Goal: Task Accomplishment & Management: Complete application form

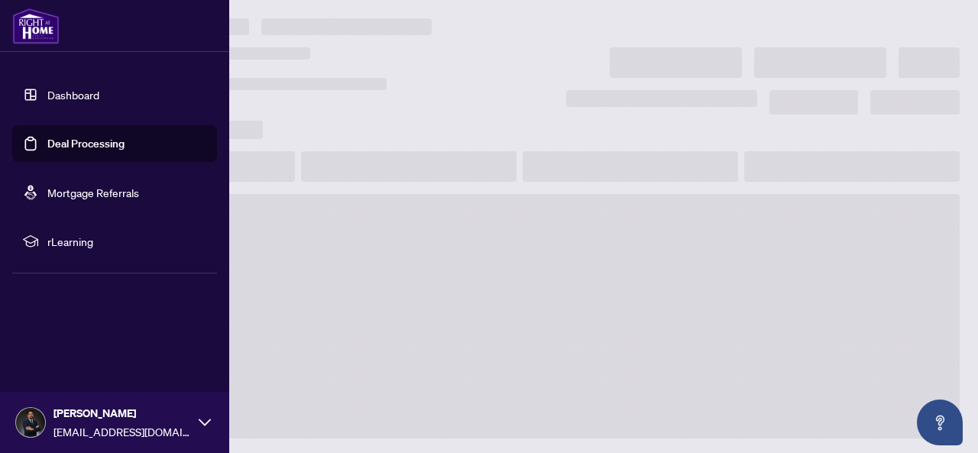
click at [47, 137] on link "Deal Processing" at bounding box center [85, 144] width 77 height 14
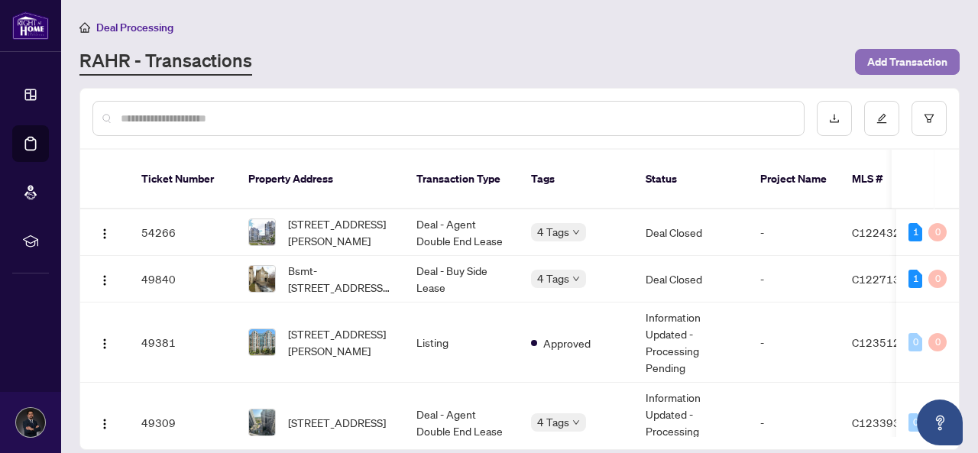
click at [886, 60] on span "Add Transaction" at bounding box center [907, 62] width 80 height 24
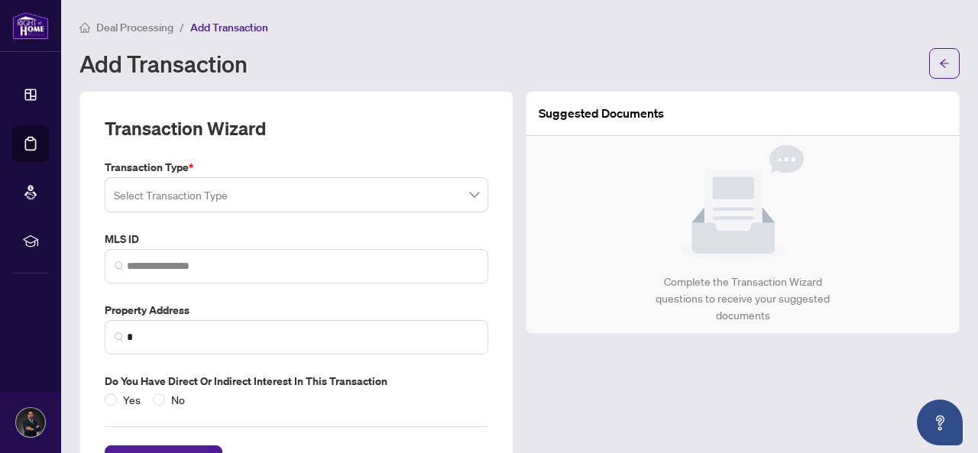
click at [341, 195] on input "search" at bounding box center [289, 197] width 351 height 34
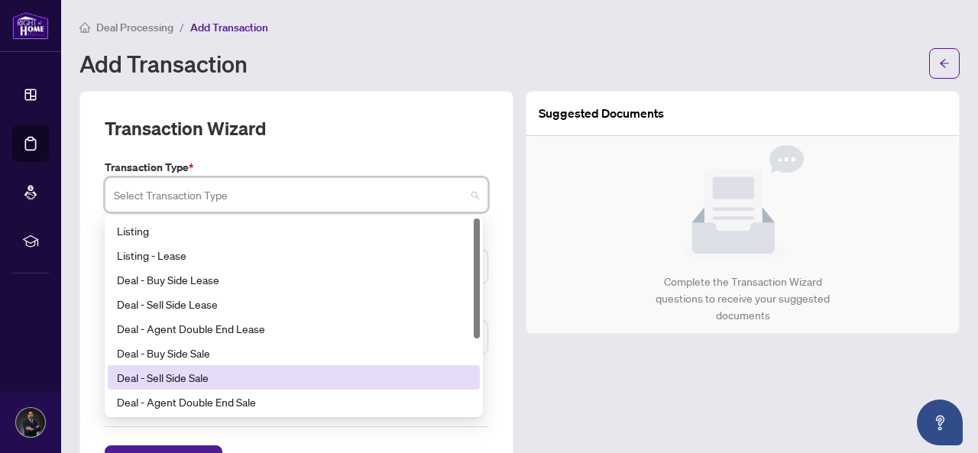
click at [222, 372] on div "Deal - Sell Side Sale" at bounding box center [294, 377] width 354 height 17
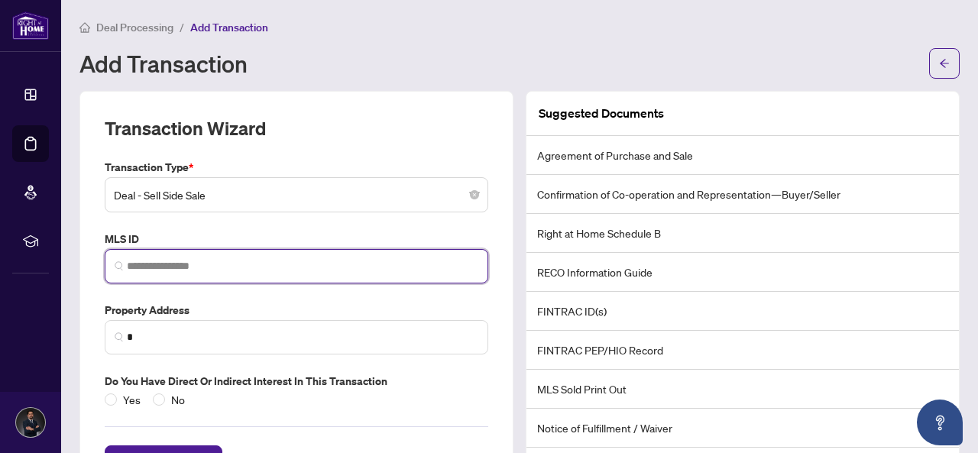
click at [174, 265] on input "search" at bounding box center [302, 266] width 351 height 16
paste input "*********"
type input "*********"
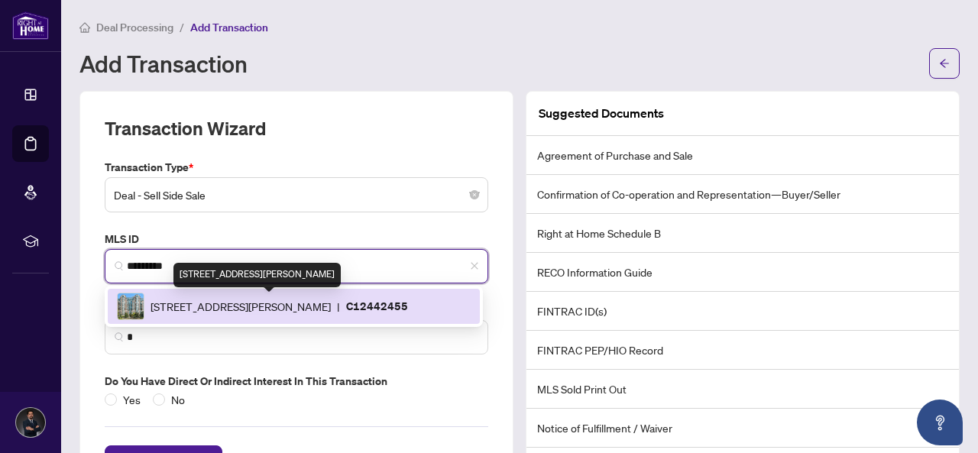
click at [206, 308] on span "[STREET_ADDRESS][PERSON_NAME]" at bounding box center [240, 306] width 180 height 17
type input "**********"
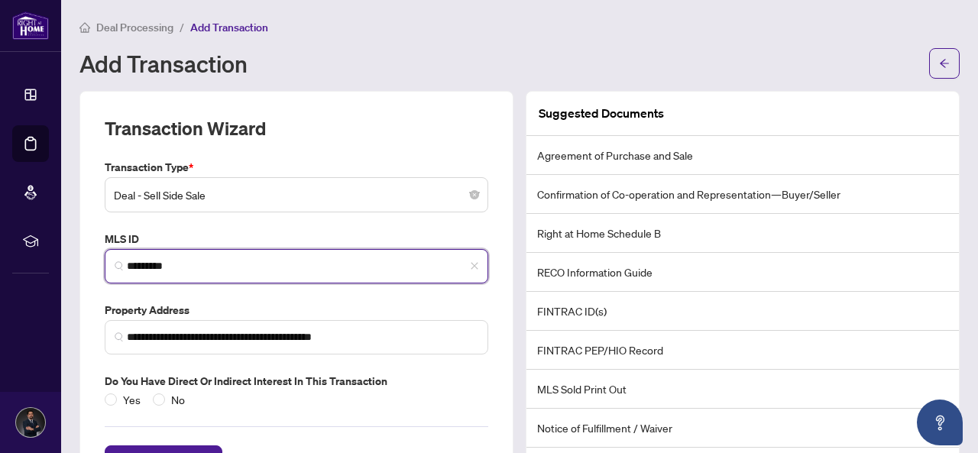
scroll to position [58, 0]
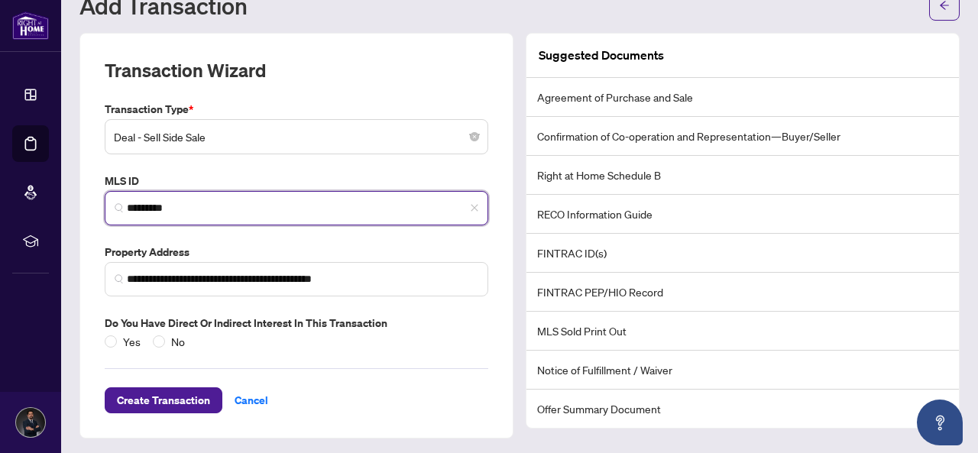
type input "*********"
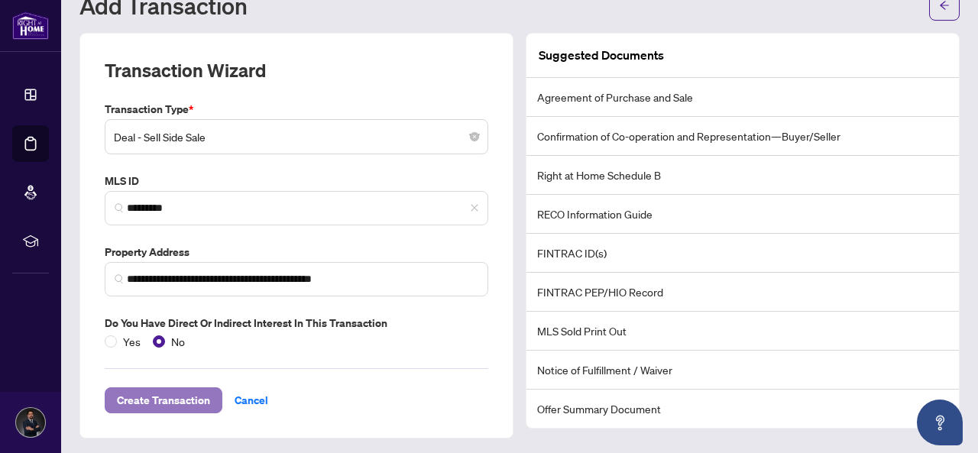
click at [171, 394] on span "Create Transaction" at bounding box center [163, 400] width 93 height 24
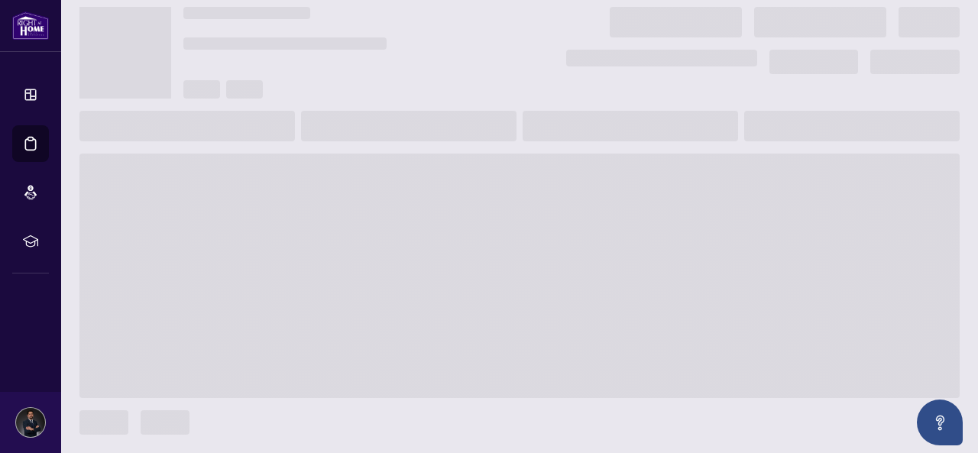
scroll to position [40, 0]
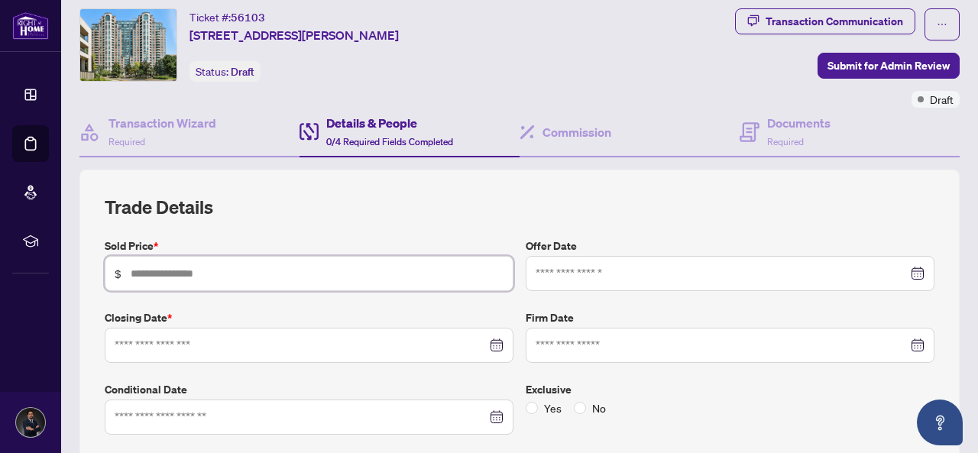
click at [269, 265] on input "text" at bounding box center [317, 273] width 373 height 17
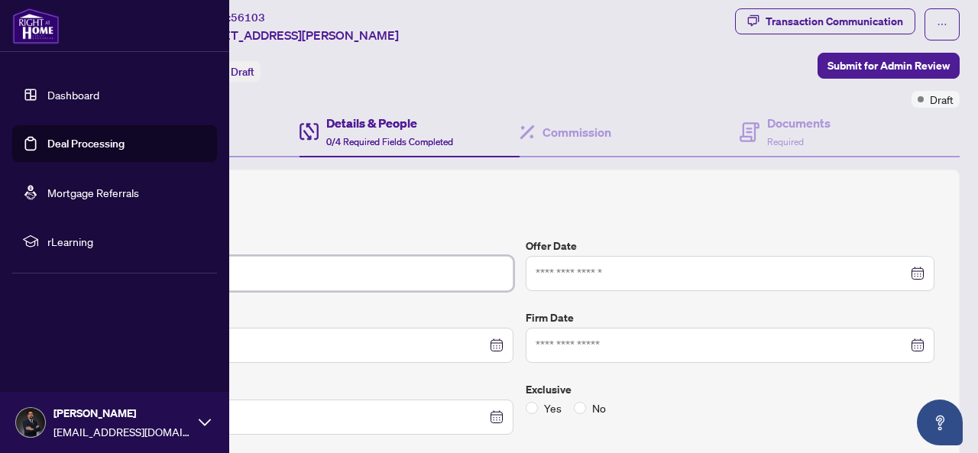
type input "*******"
click at [47, 137] on link "Deal Processing" at bounding box center [85, 144] width 77 height 14
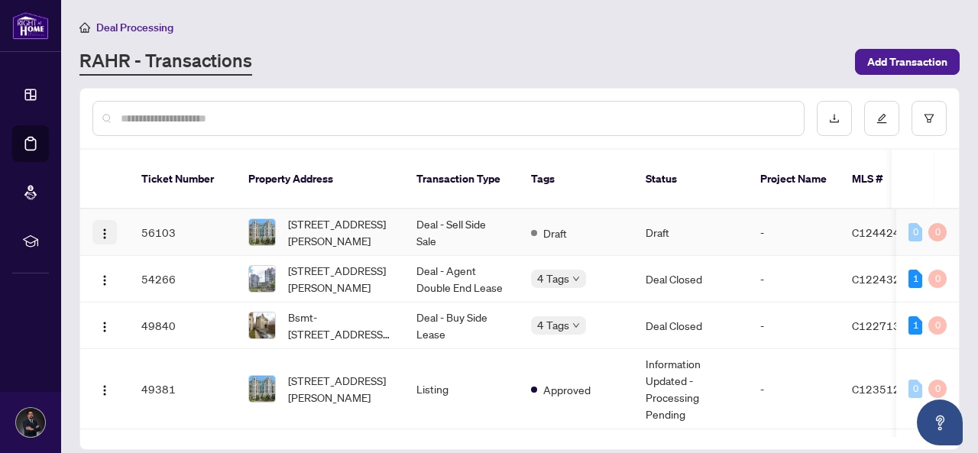
click at [105, 228] on img "button" at bounding box center [105, 234] width 12 height 12
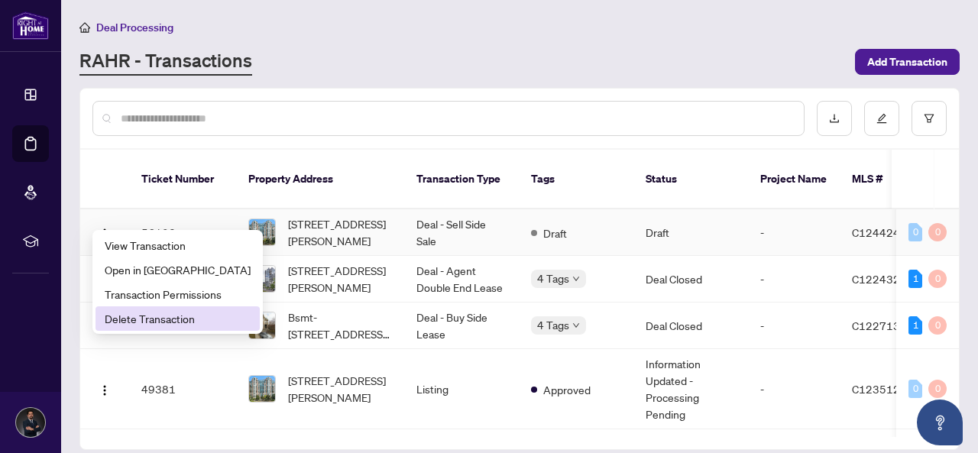
click at [118, 312] on span "Delete Transaction" at bounding box center [178, 318] width 146 height 17
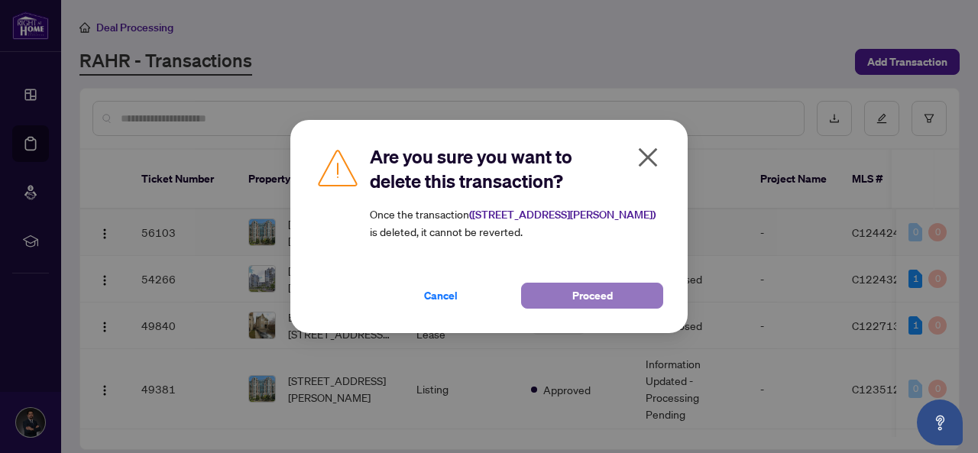
click at [551, 299] on button "Proceed" at bounding box center [592, 296] width 142 height 26
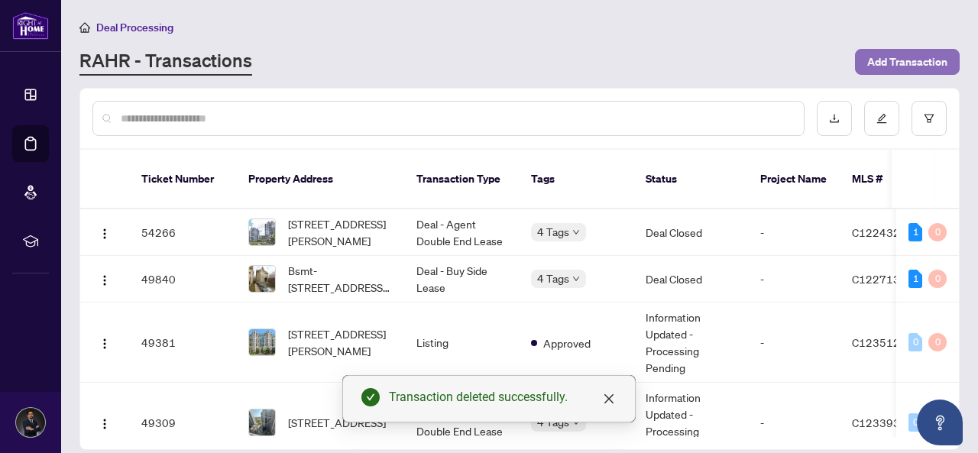
click at [888, 56] on span "Add Transaction" at bounding box center [907, 62] width 80 height 24
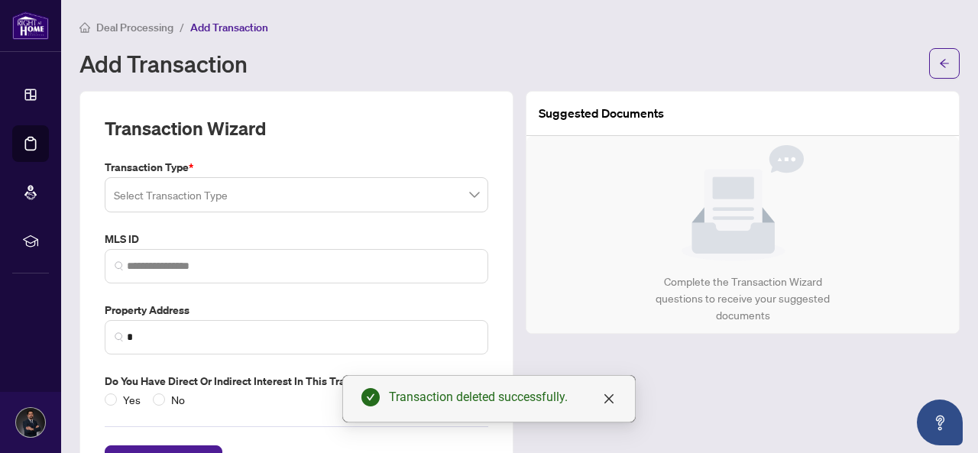
click at [307, 212] on input "search" at bounding box center [289, 197] width 351 height 34
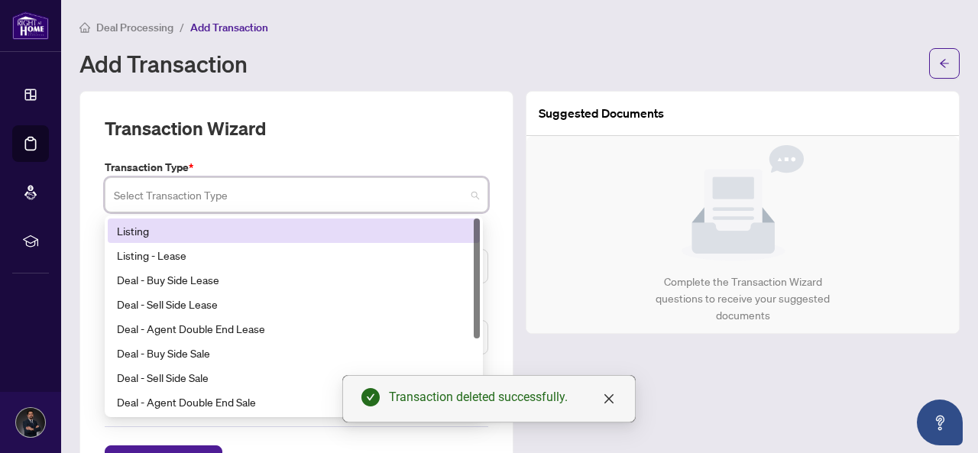
click at [225, 233] on div "Listing" at bounding box center [294, 230] width 354 height 17
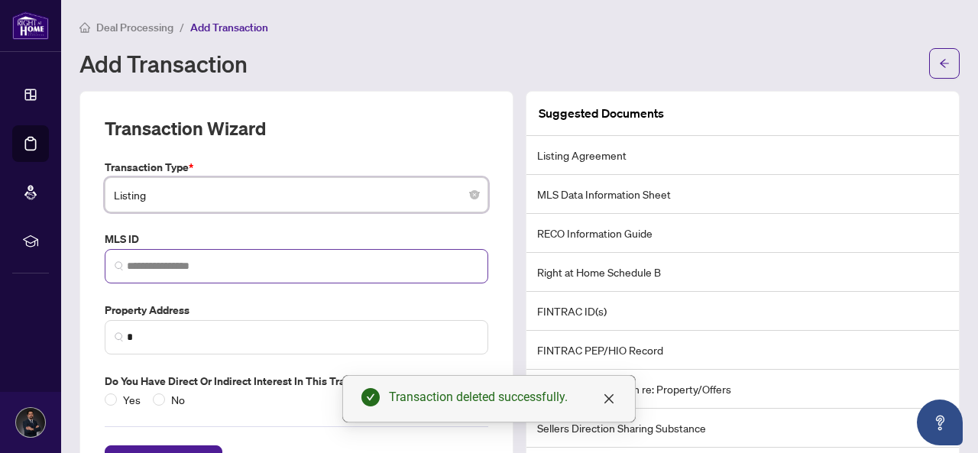
click at [200, 254] on span at bounding box center [296, 266] width 383 height 34
paste input "*********"
type input "*********"
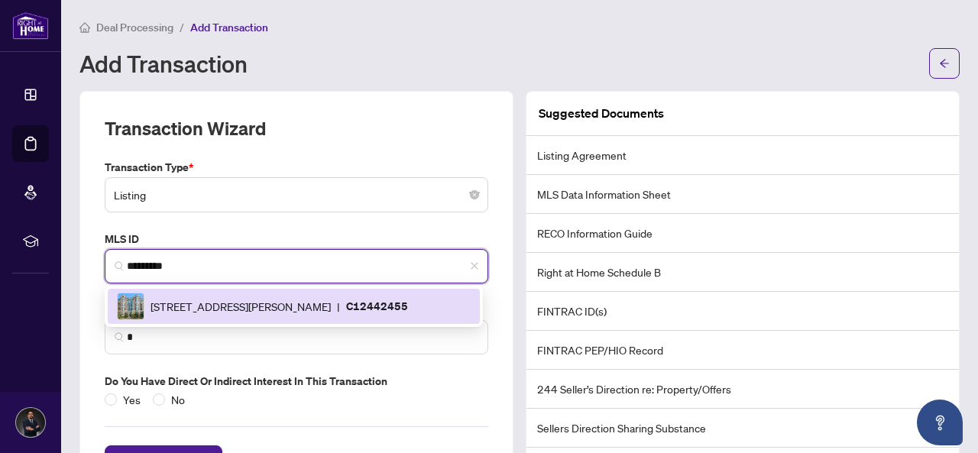
click at [210, 306] on span "[STREET_ADDRESS][PERSON_NAME]" at bounding box center [240, 306] width 180 height 17
type input "**********"
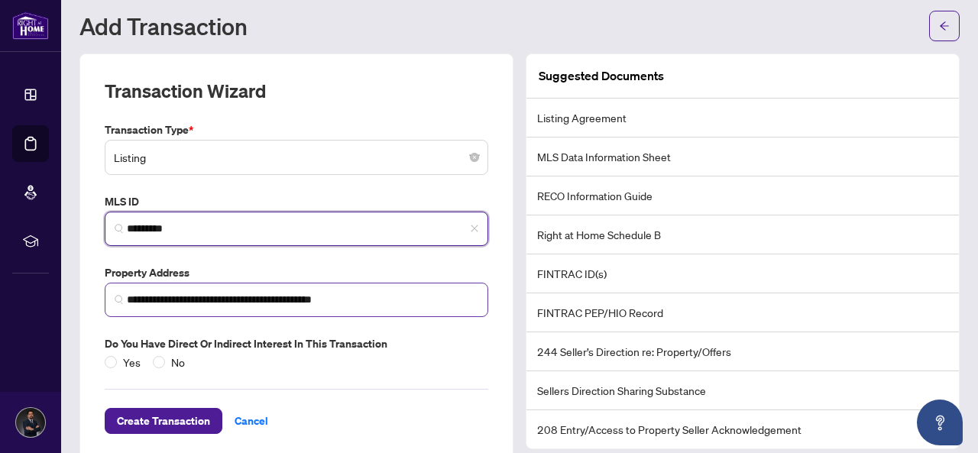
scroll to position [58, 0]
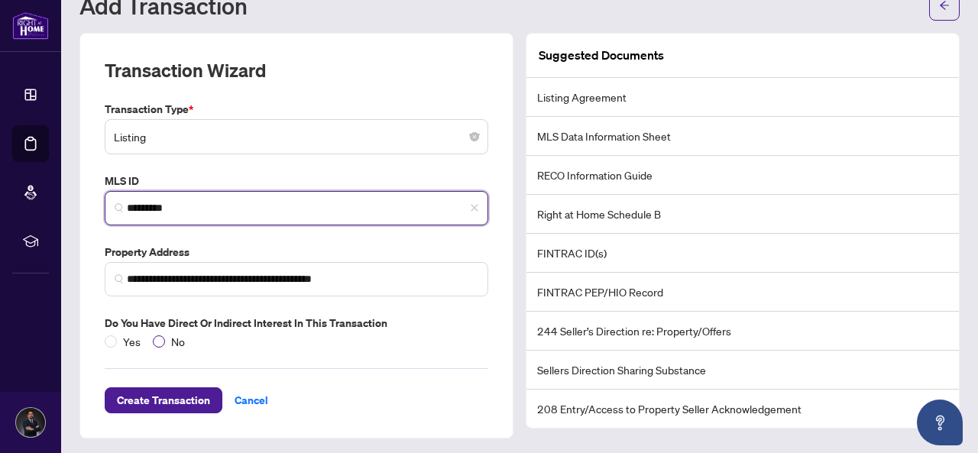
type input "*********"
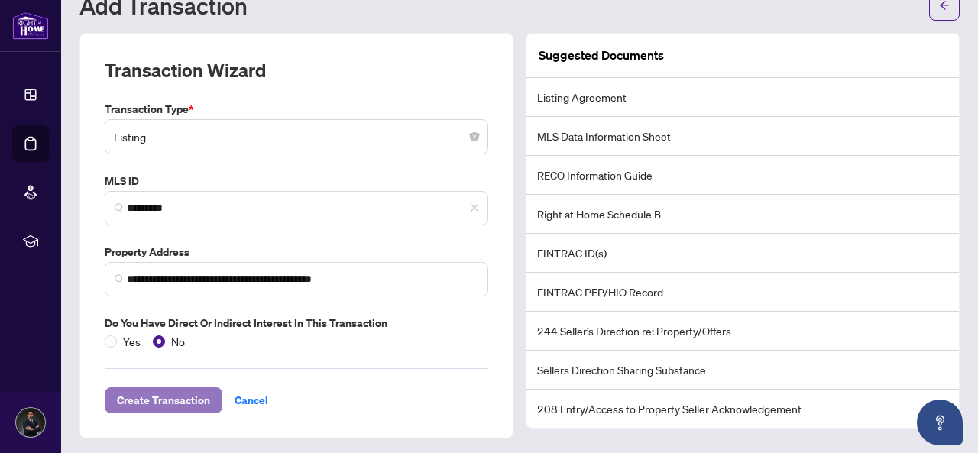
click at [159, 388] on span "Create Transaction" at bounding box center [163, 400] width 93 height 24
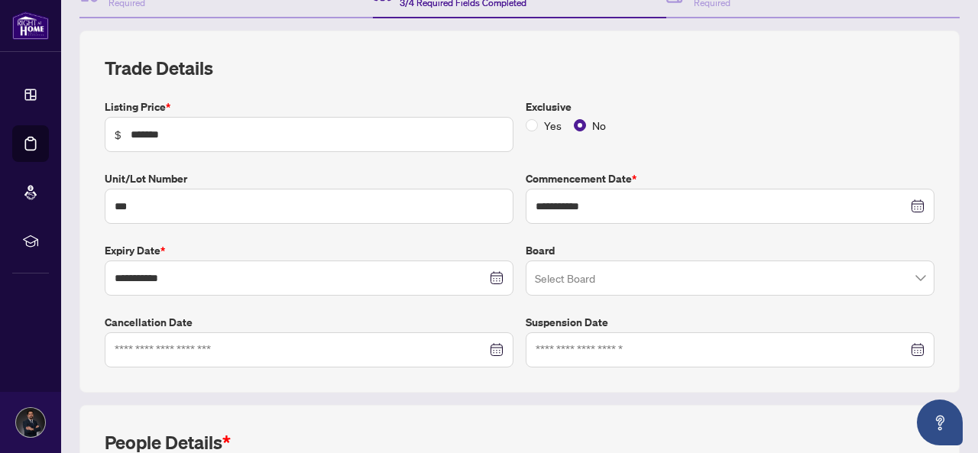
scroll to position [192, 0]
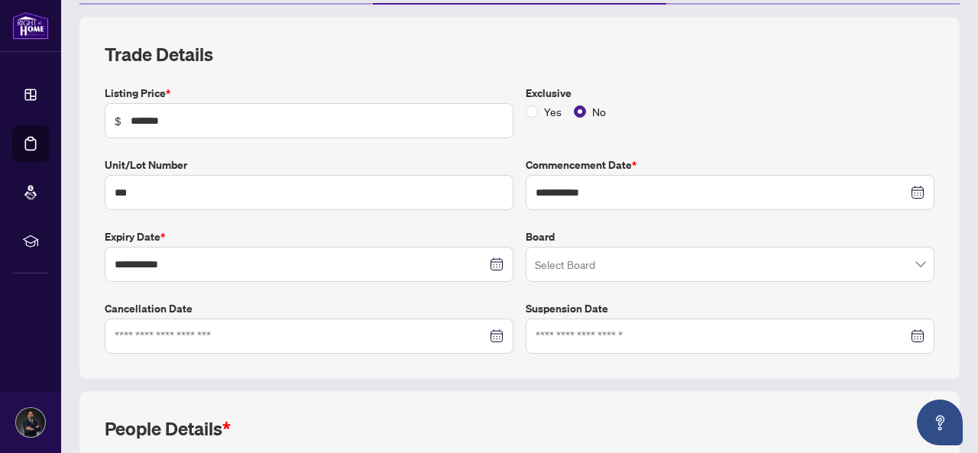
click at [577, 253] on input "search" at bounding box center [723, 267] width 377 height 34
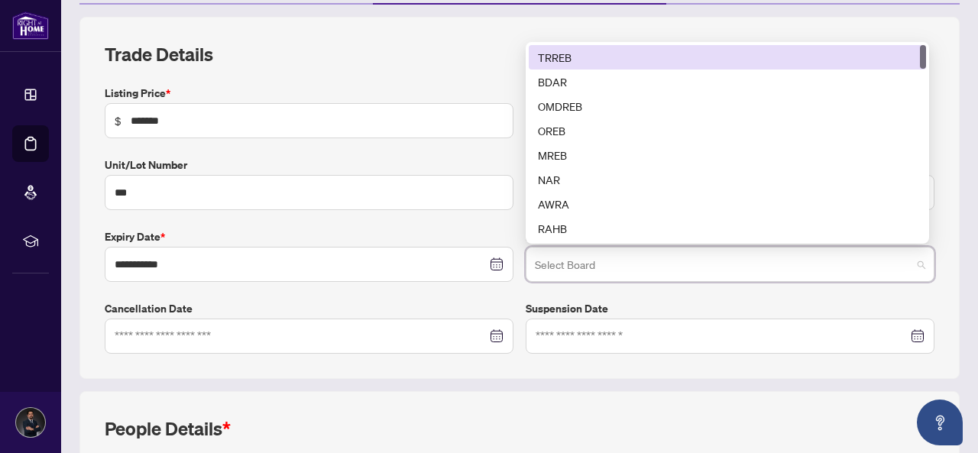
click at [561, 57] on div "TRREB" at bounding box center [727, 57] width 379 height 17
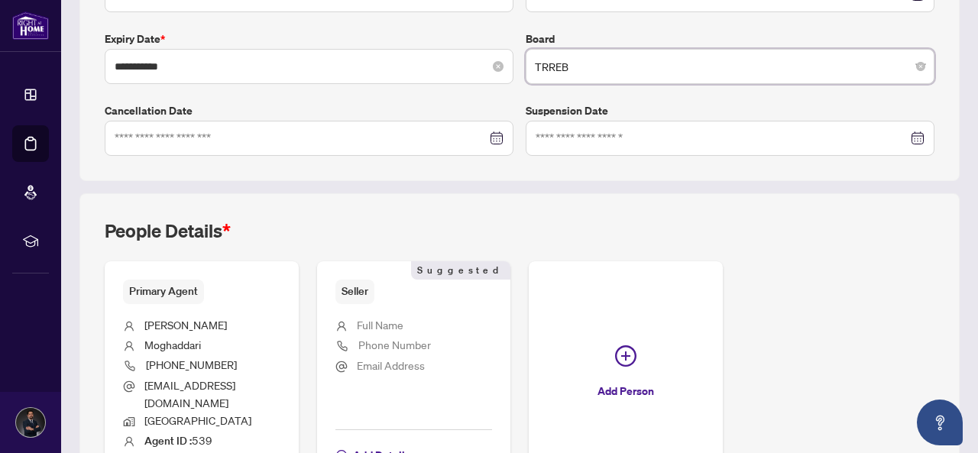
scroll to position [422, 0]
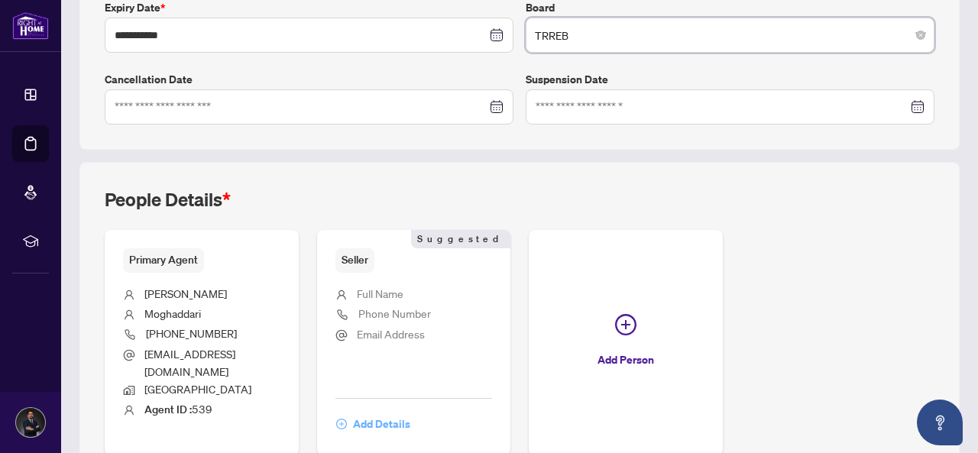
click at [410, 412] on span "Add Details" at bounding box center [381, 424] width 57 height 24
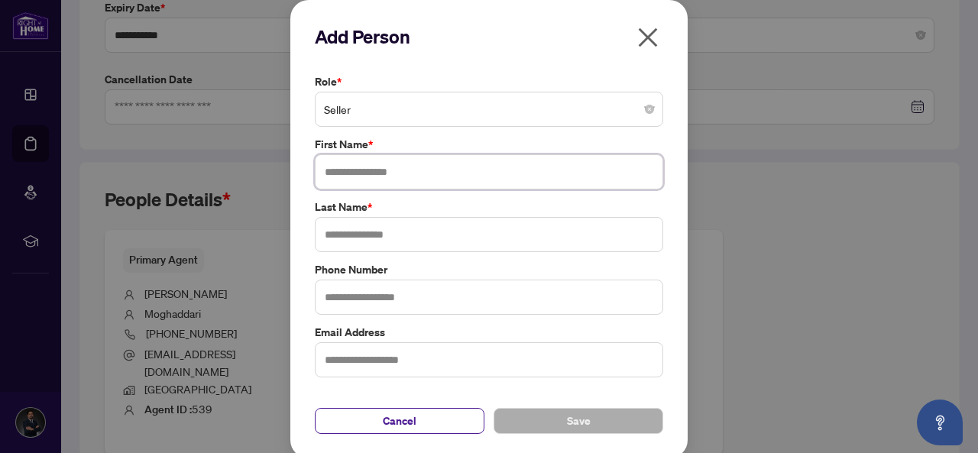
click at [354, 176] on input "text" at bounding box center [489, 171] width 348 height 35
type input "****"
click at [393, 234] on input "text" at bounding box center [489, 234] width 348 height 35
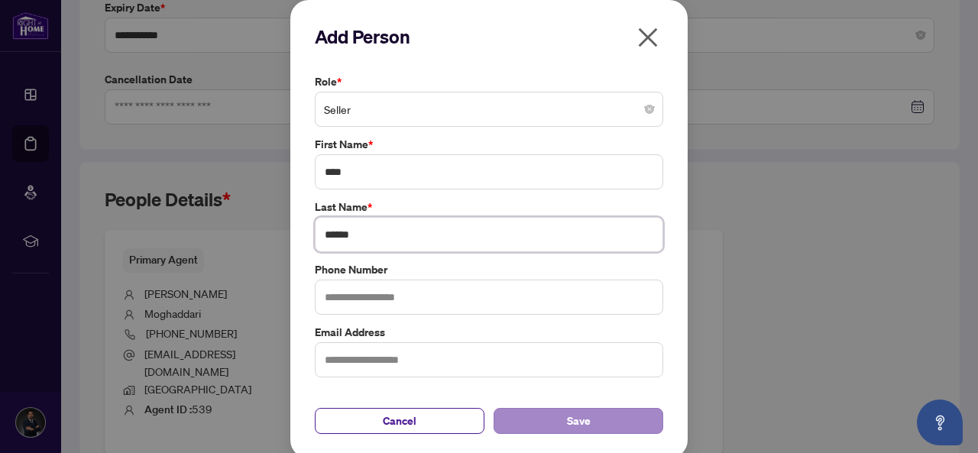
type input "******"
click at [520, 419] on button "Save" at bounding box center [578, 421] width 170 height 26
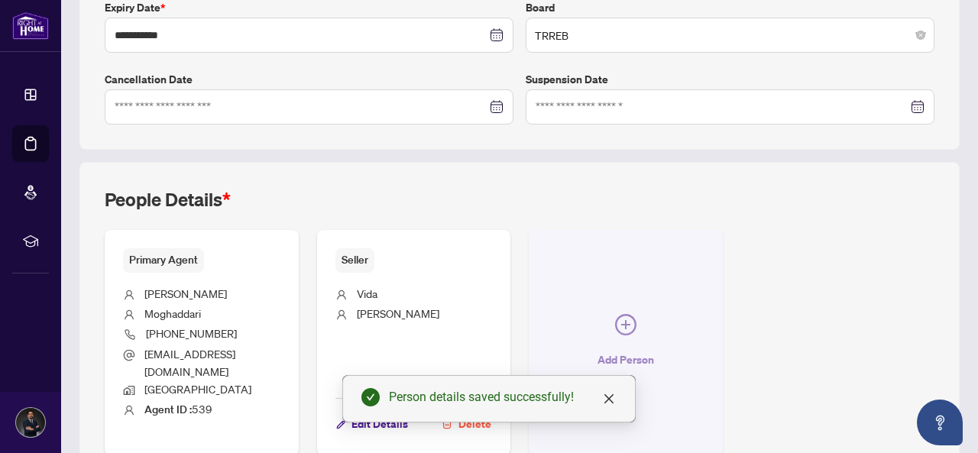
click at [654, 348] on span "Add Person" at bounding box center [625, 360] width 57 height 24
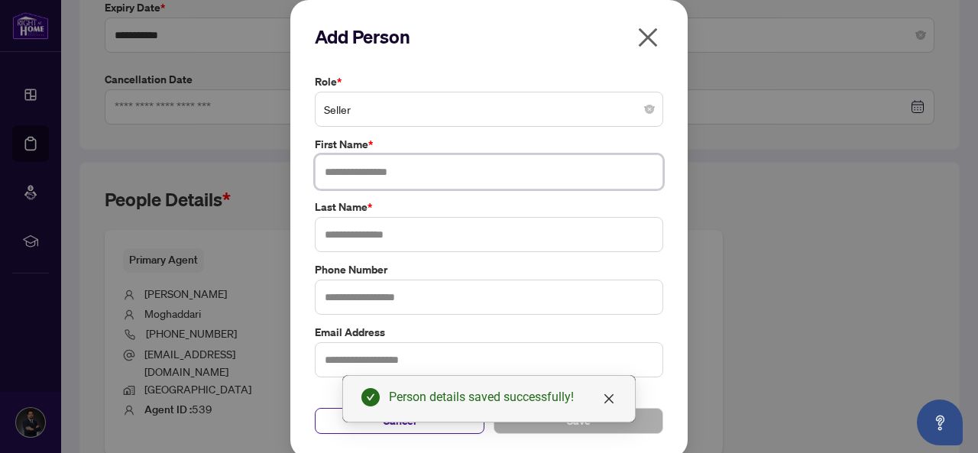
click at [391, 174] on input "text" at bounding box center [489, 171] width 348 height 35
type input "******"
click at [394, 225] on input "text" at bounding box center [489, 234] width 348 height 35
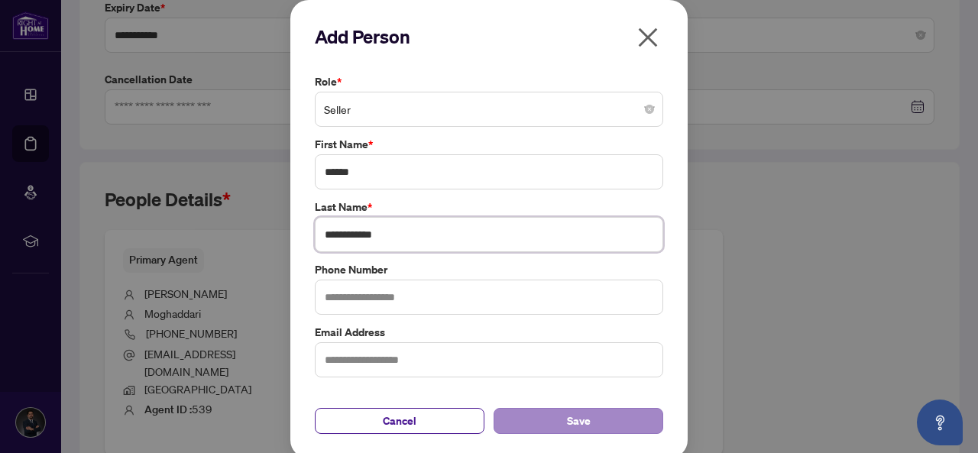
type input "**********"
click at [507, 417] on button "Save" at bounding box center [578, 421] width 170 height 26
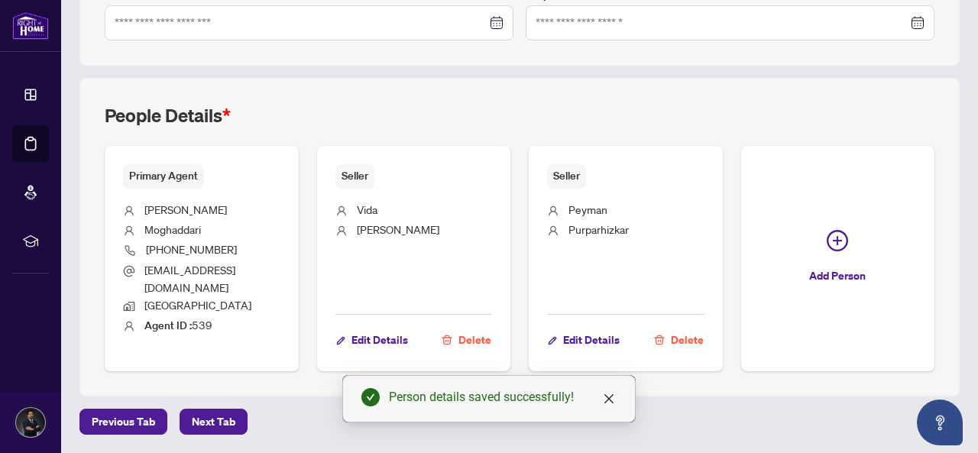
scroll to position [640, 0]
click at [221, 419] on span "Next Tab" at bounding box center [214, 421] width 44 height 24
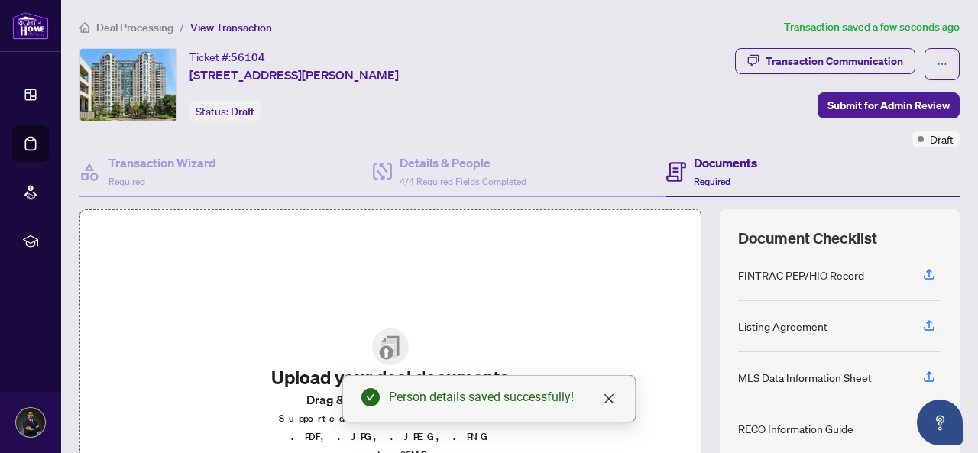
scroll to position [76, 0]
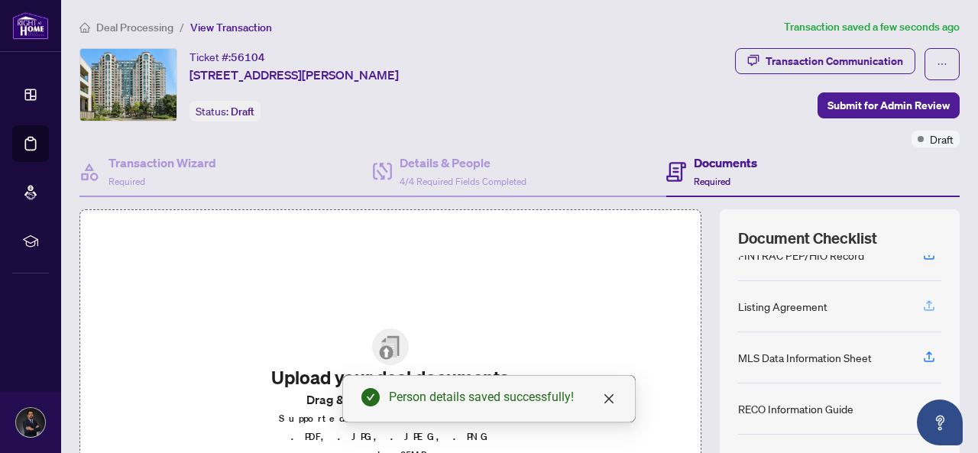
click at [926, 300] on icon "button" at bounding box center [929, 304] width 6 height 8
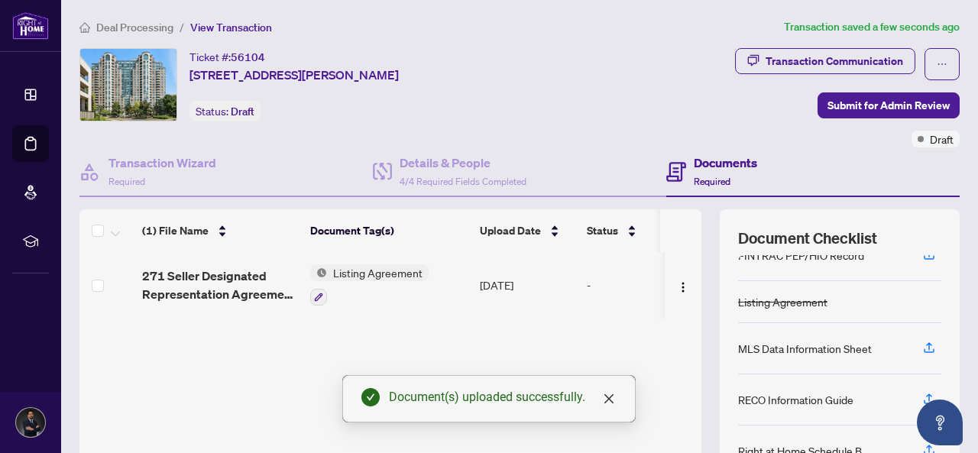
click at [807, 348] on div "MLS Data Information Sheet" at bounding box center [805, 348] width 134 height 17
click at [922, 342] on icon "button" at bounding box center [929, 348] width 14 height 14
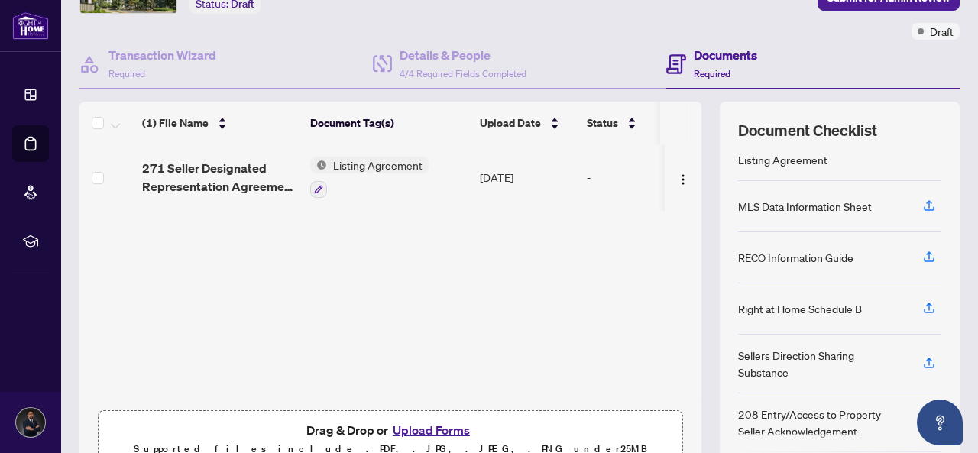
scroll to position [89, 0]
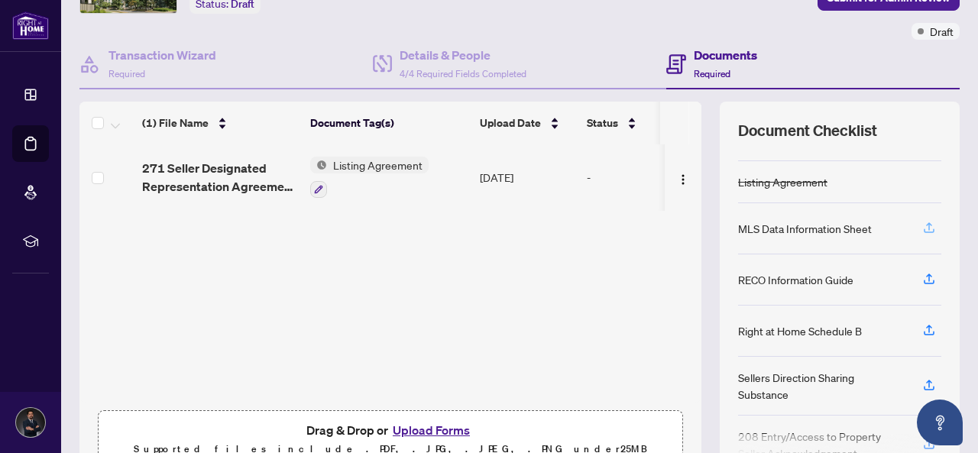
click at [922, 221] on icon "button" at bounding box center [929, 228] width 14 height 14
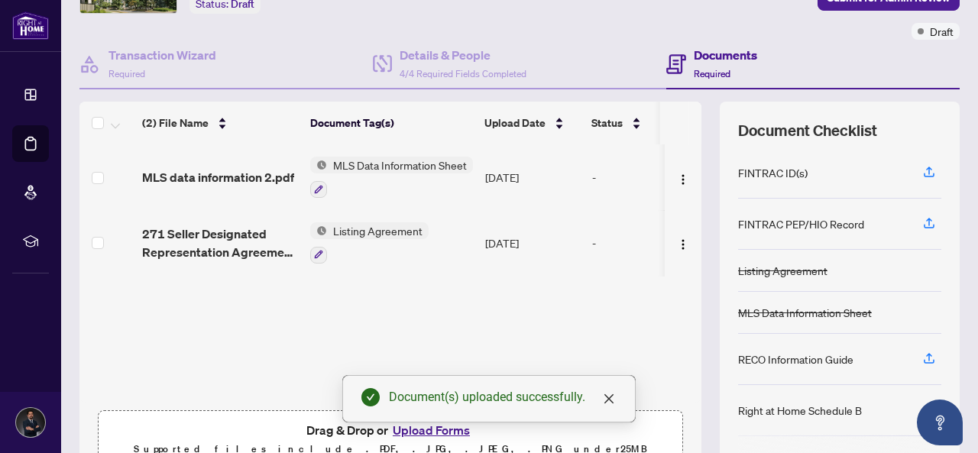
click at [775, 355] on div "RECO Information Guide" at bounding box center [795, 359] width 115 height 17
click at [926, 353] on icon "button" at bounding box center [929, 357] width 6 height 8
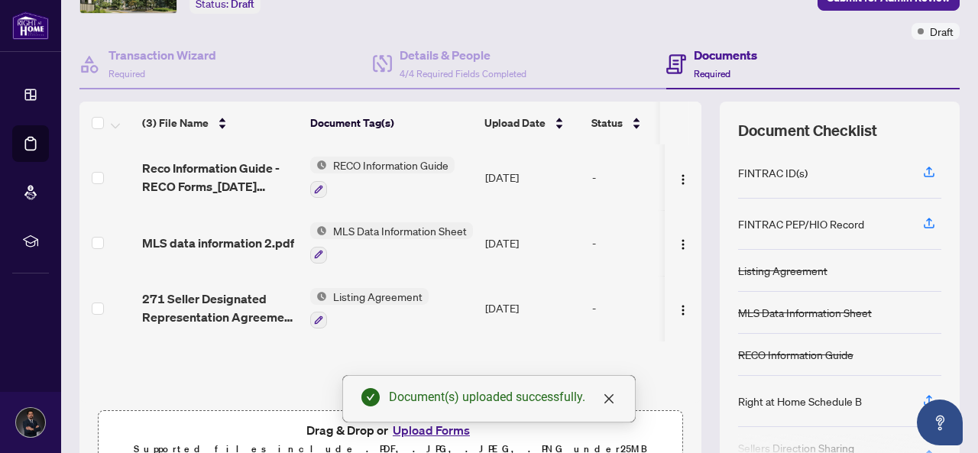
click at [922, 170] on icon "button" at bounding box center [929, 172] width 14 height 14
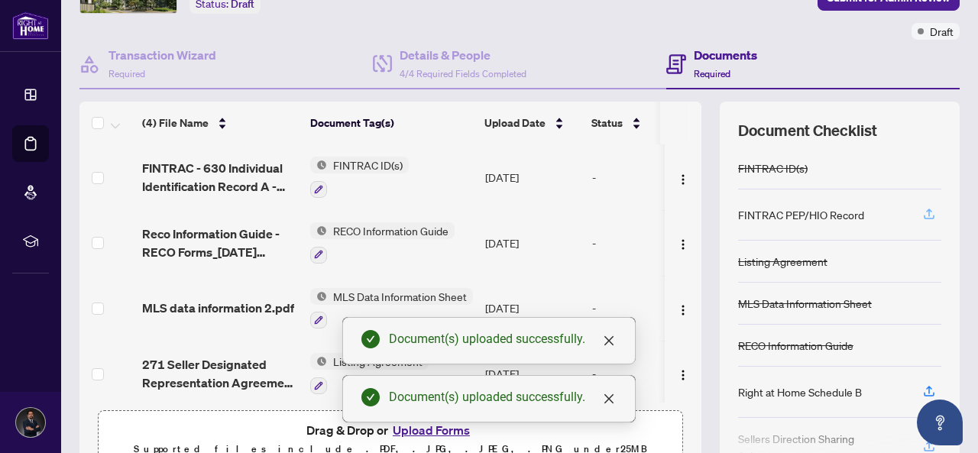
click at [926, 211] on icon "button" at bounding box center [929, 213] width 6 height 8
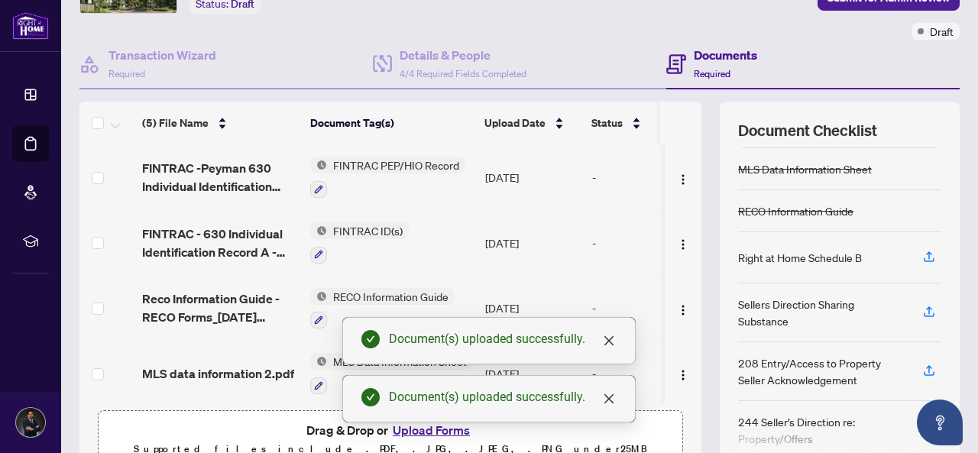
scroll to position [130, 0]
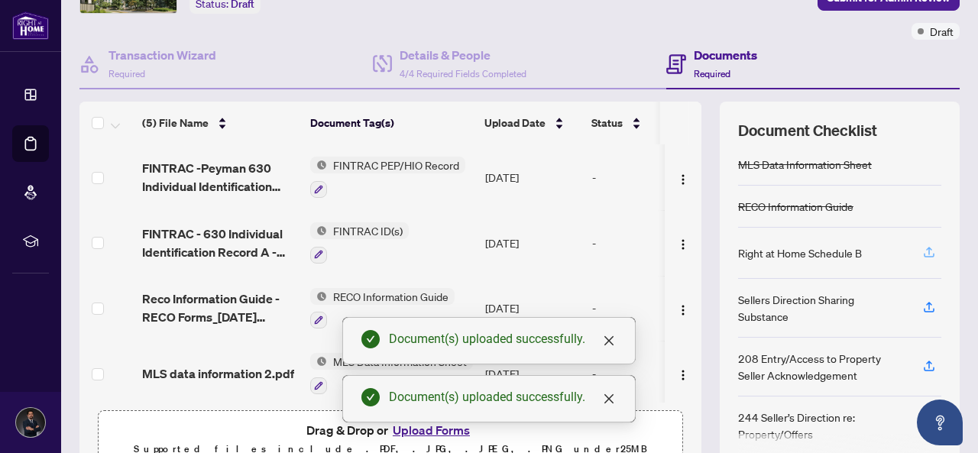
click at [926, 247] on icon "button" at bounding box center [929, 251] width 6 height 8
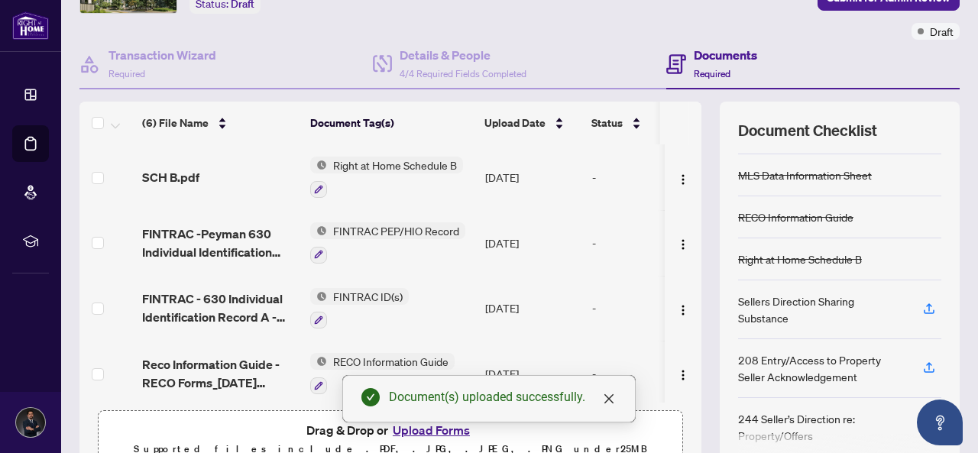
scroll to position [121, 0]
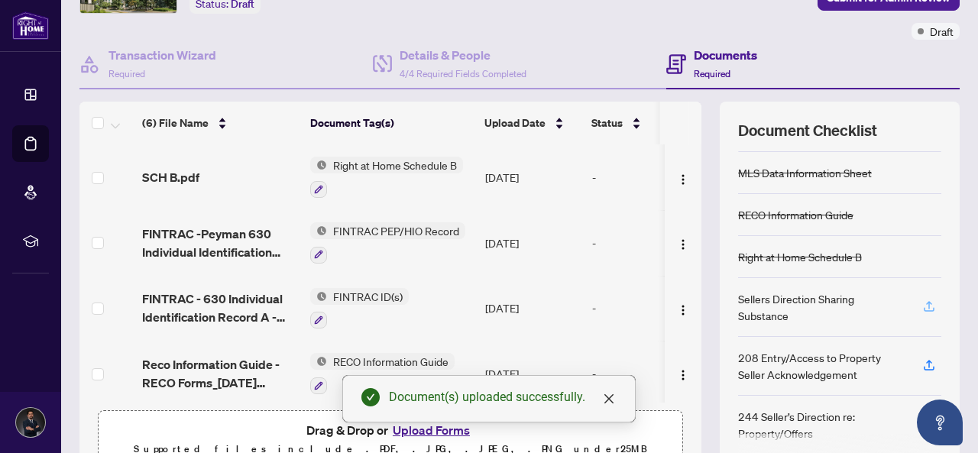
click at [922, 299] on icon "button" at bounding box center [929, 306] width 14 height 14
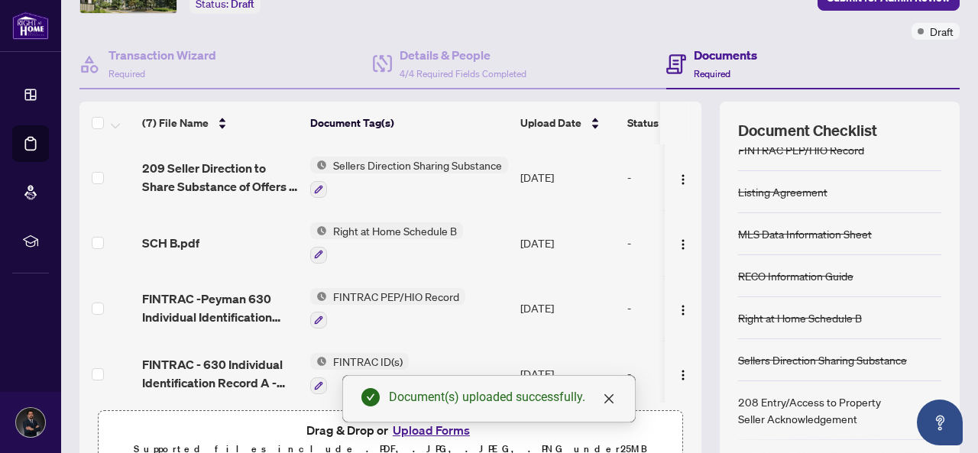
scroll to position [105, 0]
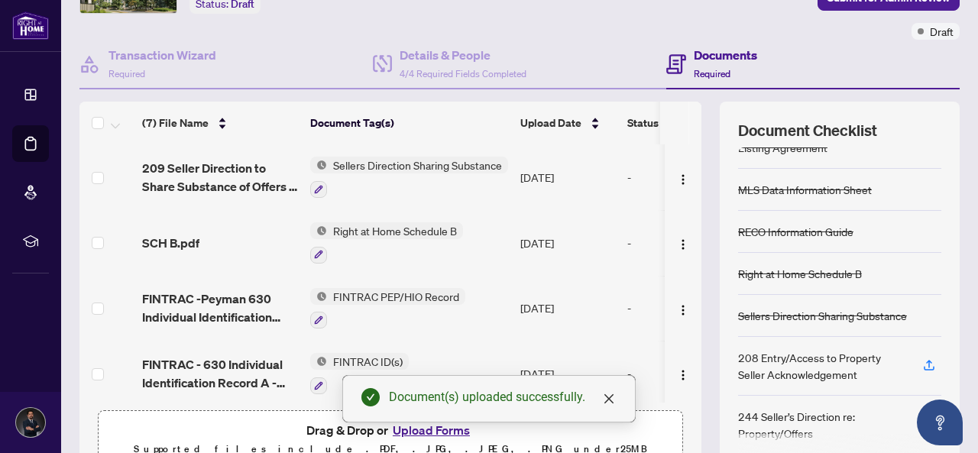
drag, startPoint x: 801, startPoint y: 352, endPoint x: 850, endPoint y: 353, distance: 48.9
click at [802, 352] on div "208 Entry/Access to Property Seller Acknowledgement" at bounding box center [821, 366] width 167 height 34
click at [922, 358] on icon "button" at bounding box center [929, 365] width 14 height 14
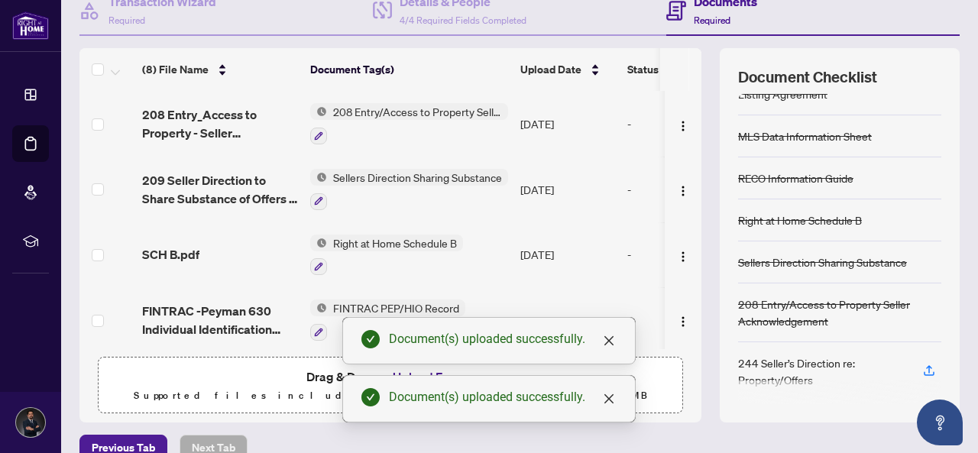
scroll to position [184, 0]
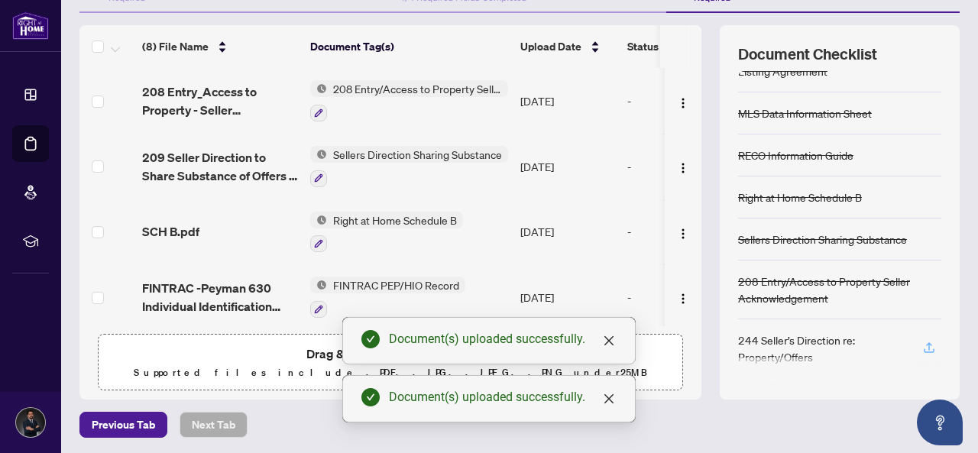
click at [922, 341] on icon "button" at bounding box center [929, 348] width 14 height 14
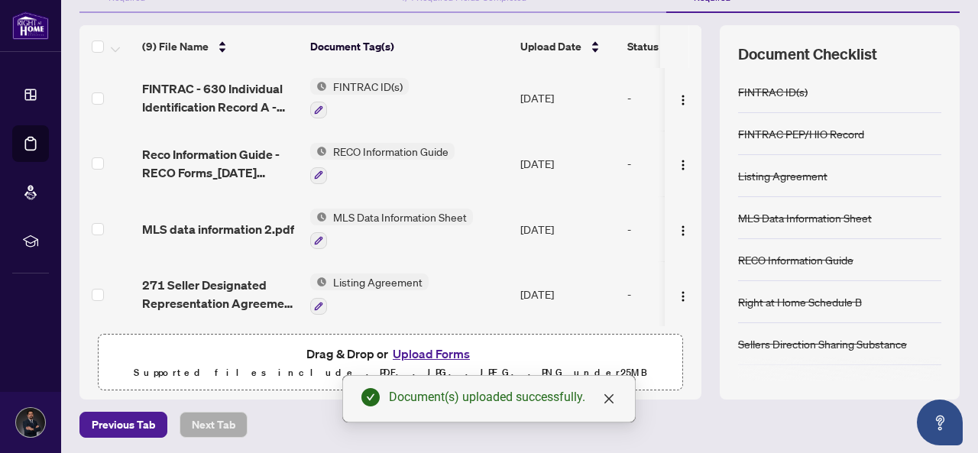
scroll to position [88, 0]
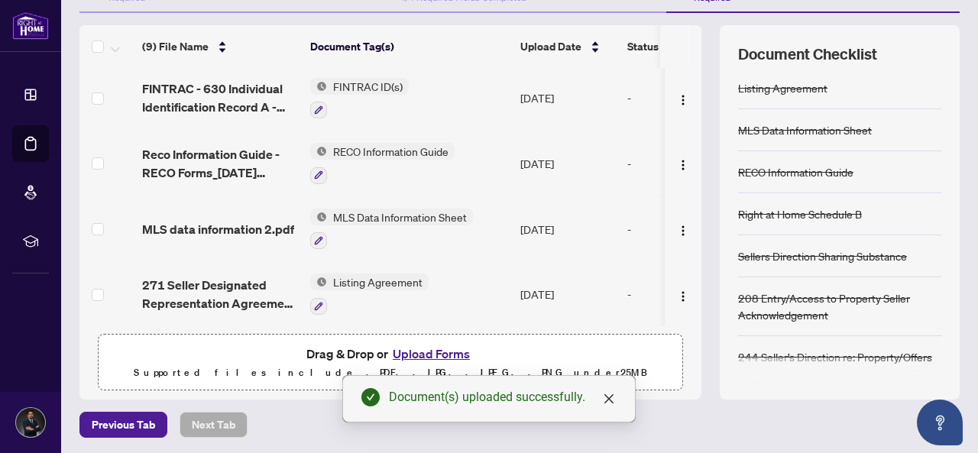
click at [426, 348] on button "Upload Forms" at bounding box center [431, 354] width 86 height 20
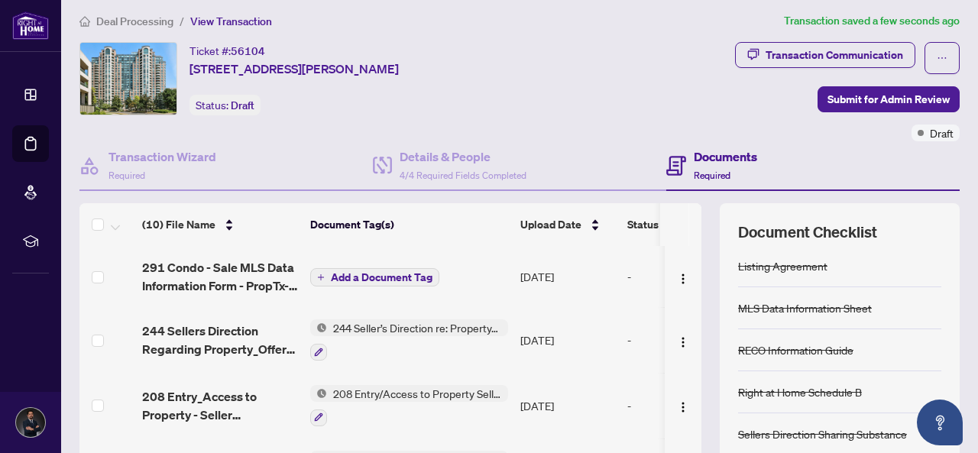
scroll to position [0, 0]
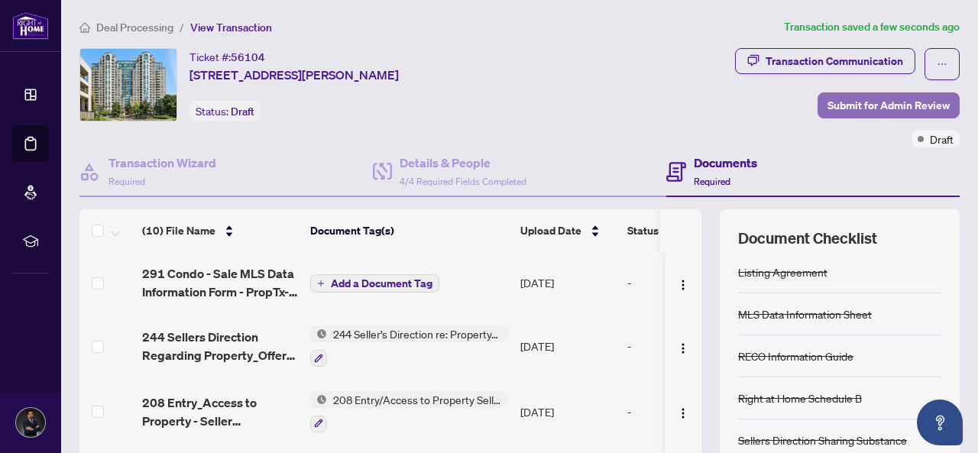
click at [856, 111] on span "Submit for Admin Review" at bounding box center [888, 105] width 122 height 24
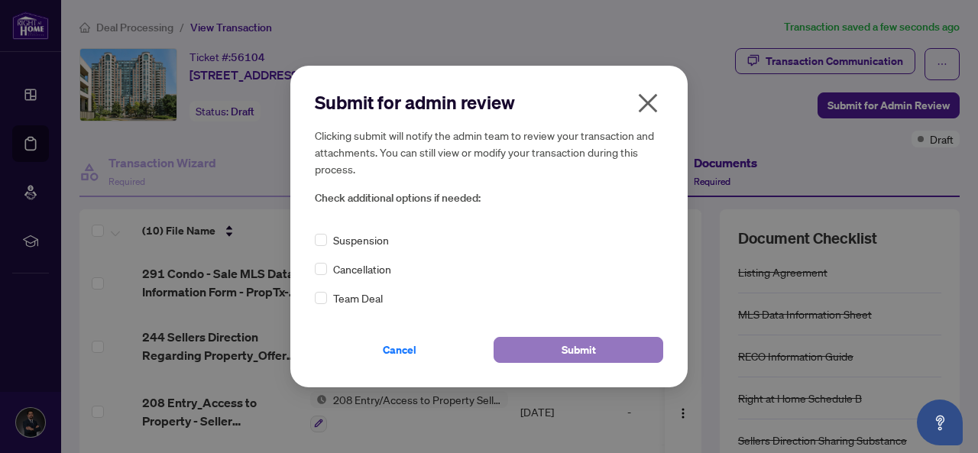
click at [585, 346] on span "Submit" at bounding box center [578, 350] width 34 height 24
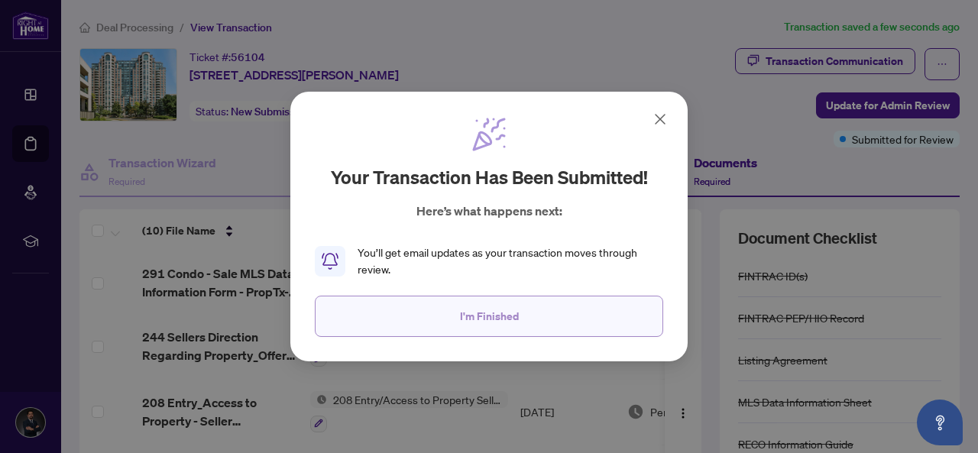
click at [498, 314] on span "I'm Finished" at bounding box center [489, 316] width 59 height 24
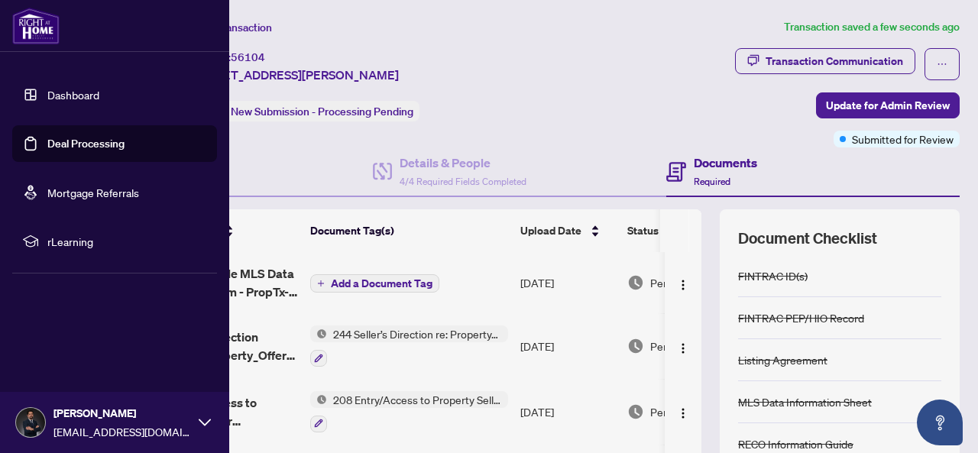
click at [47, 144] on link "Deal Processing" at bounding box center [85, 144] width 77 height 14
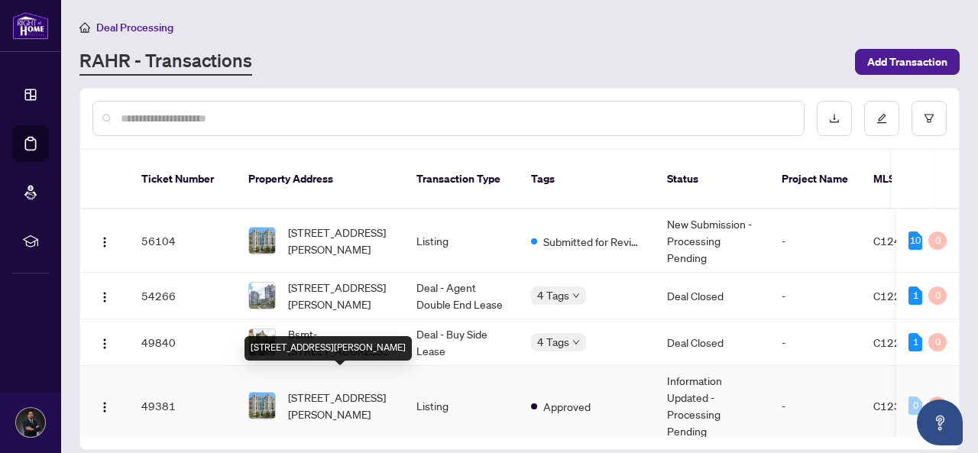
click at [341, 389] on span "[STREET_ADDRESS][PERSON_NAME]" at bounding box center [340, 406] width 104 height 34
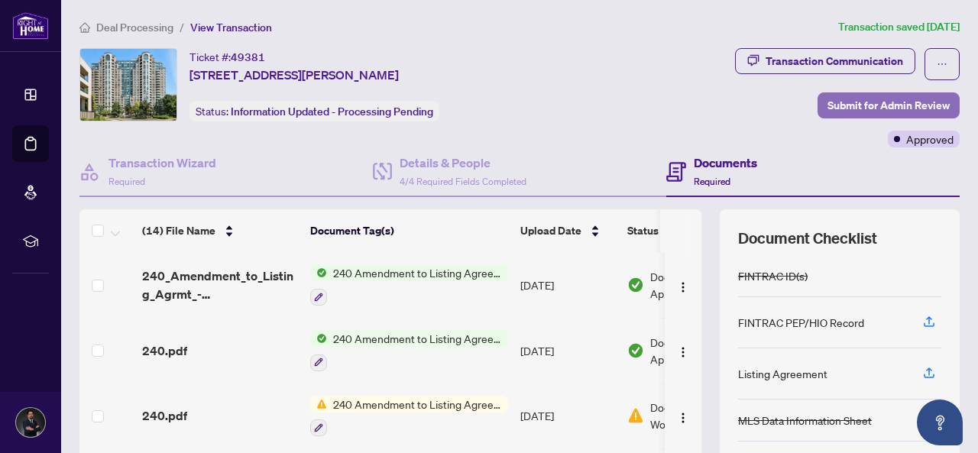
click at [858, 96] on span "Submit for Admin Review" at bounding box center [888, 105] width 122 height 24
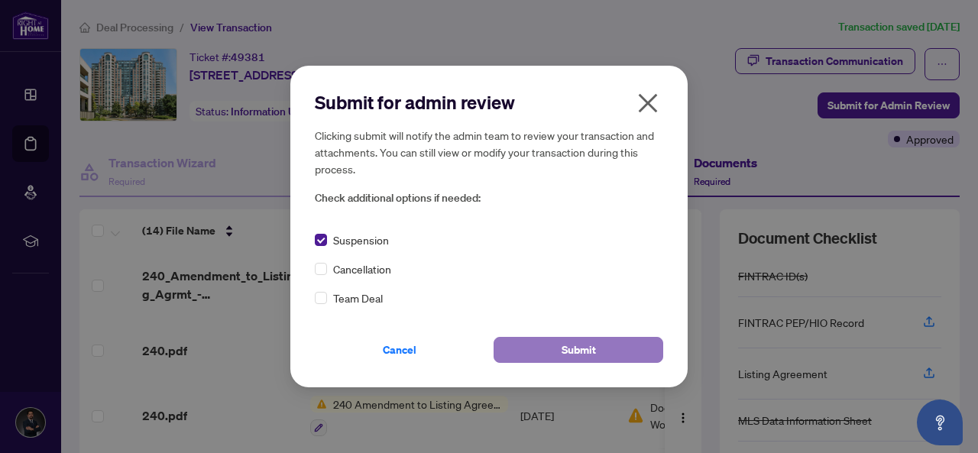
click at [548, 351] on button "Submit" at bounding box center [578, 350] width 170 height 26
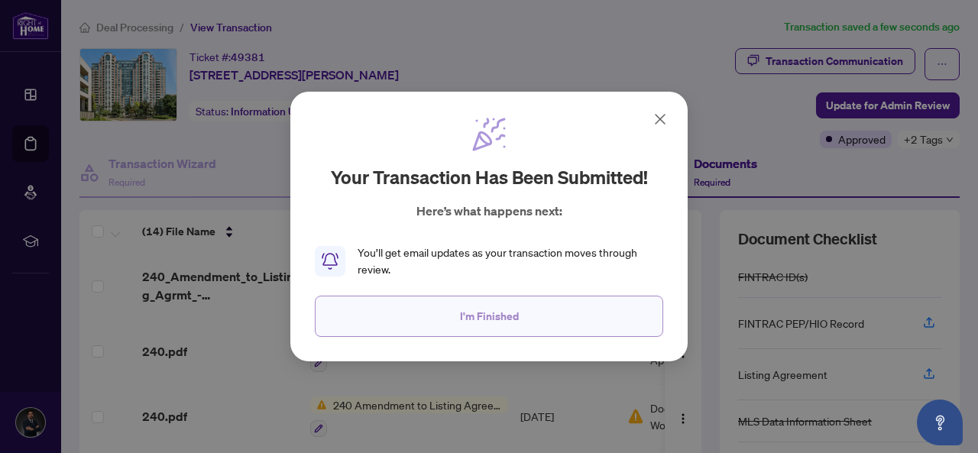
click at [518, 328] on button "I'm Finished" at bounding box center [489, 316] width 348 height 41
